Goal: Transaction & Acquisition: Purchase product/service

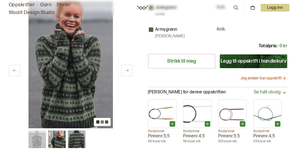
scroll to position [168, 0]
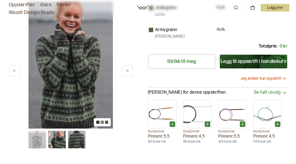
click at [87, 112] on img at bounding box center [71, 65] width 85 height 127
click at [87, 124] on img at bounding box center [71, 65] width 85 height 127
click at [62, 148] on img at bounding box center [57, 140] width 18 height 18
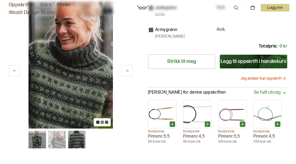
click at [83, 110] on img at bounding box center [71, 65] width 85 height 127
click at [79, 148] on img at bounding box center [77, 140] width 18 height 18
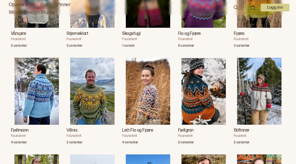
scroll to position [556, 0]
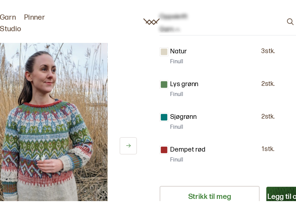
scroll to position [116, 0]
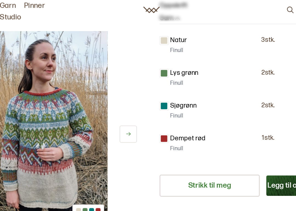
click at [47, 90] on img at bounding box center [71, 85] width 85 height 127
click at [43, 89] on img at bounding box center [71, 85] width 85 height 127
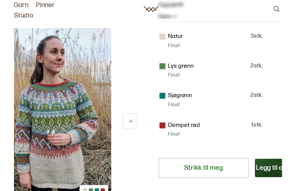
scroll to position [0, 0]
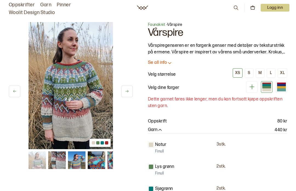
click at [99, 164] on img at bounding box center [97, 160] width 18 height 18
click at [98, 163] on img at bounding box center [97, 160] width 18 height 18
click at [94, 162] on img at bounding box center [97, 160] width 18 height 18
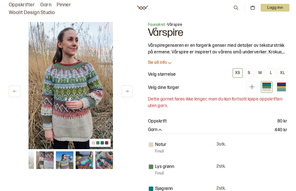
click at [105, 159] on img at bounding box center [105, 160] width 18 height 18
